Goal: Check status: Check status

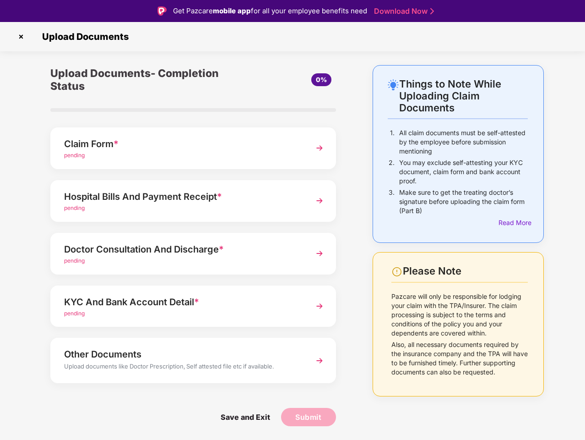
click at [21, 37] on img at bounding box center [21, 36] width 15 height 15
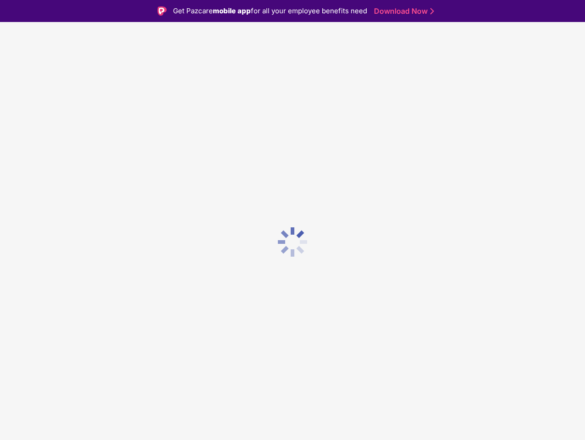
click at [193, 360] on div at bounding box center [292, 242] width 585 height 440
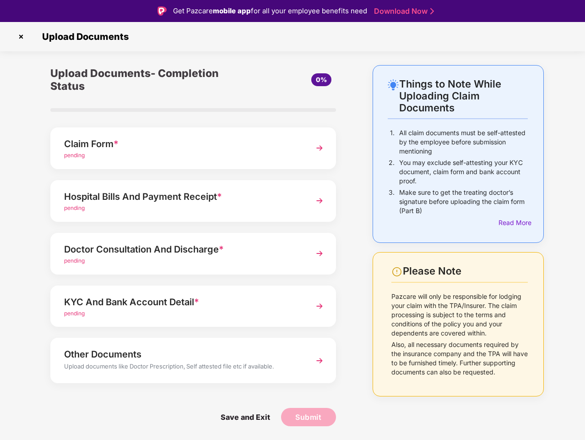
click at [245, 417] on span "Save and Exit" at bounding box center [246, 417] width 68 height 18
